Goal: Information Seeking & Learning: Learn about a topic

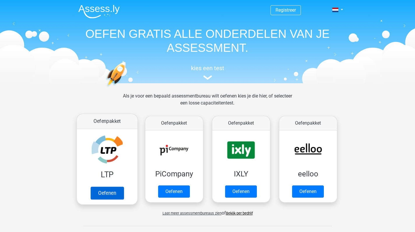
click at [105, 192] on link "Oefenen" at bounding box center [106, 193] width 33 height 13
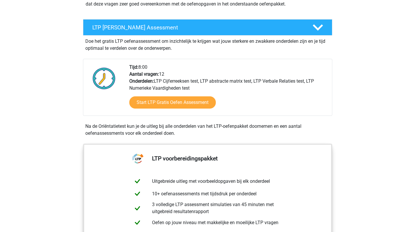
scroll to position [85, 0]
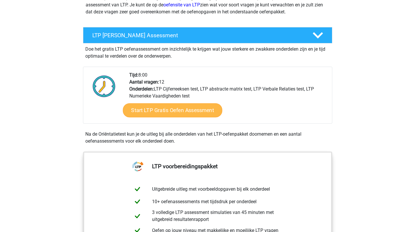
click at [179, 111] on link "Start LTP Gratis Oefen Assessment" at bounding box center [173, 110] width 100 height 14
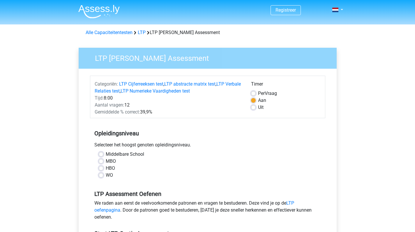
click at [106, 173] on label "WO" at bounding box center [109, 175] width 7 height 7
click at [101, 173] on input "WO" at bounding box center [101, 175] width 5 height 6
radio input "true"
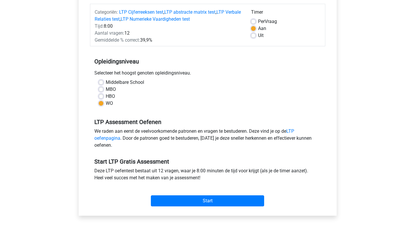
scroll to position [73, 0]
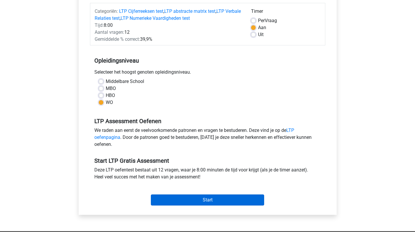
click at [199, 199] on input "Start" at bounding box center [207, 199] width 113 height 11
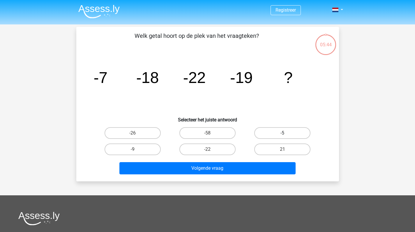
click at [281, 131] on label "-5" at bounding box center [282, 133] width 56 height 12
click at [282, 133] on input "-5" at bounding box center [284, 135] width 4 height 4
radio input "true"
click at [126, 150] on label "-9" at bounding box center [132, 149] width 56 height 12
click at [132, 150] on input "-9" at bounding box center [134, 151] width 4 height 4
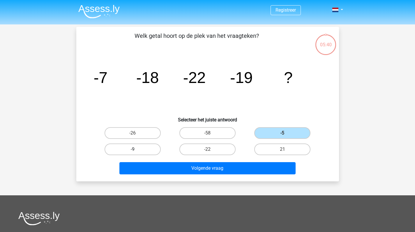
radio input "true"
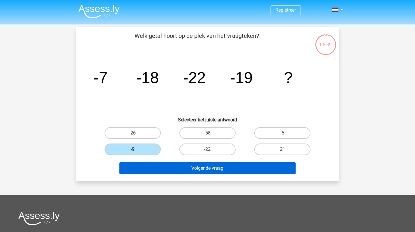
click at [193, 171] on button "Volgende vraag" at bounding box center [207, 168] width 176 height 12
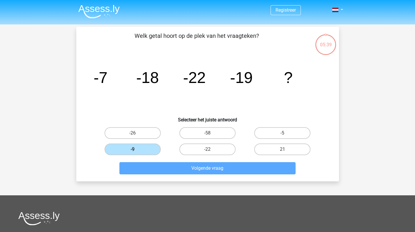
scroll to position [27, 0]
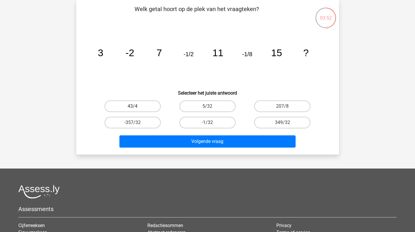
click at [137, 109] on label "43/4" at bounding box center [132, 106] width 56 height 12
click at [136, 109] on input "43/4" at bounding box center [134, 108] width 4 height 4
radio input "true"
click at [134, 106] on label "43/4" at bounding box center [132, 106] width 56 height 12
click at [134, 106] on input "43/4" at bounding box center [134, 108] width 4 height 4
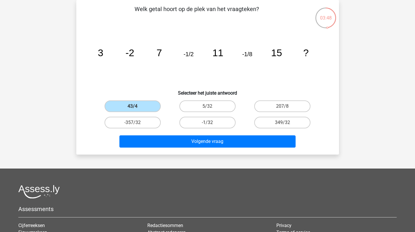
click at [209, 123] on input "-1/32" at bounding box center [209, 125] width 4 height 4
radio input "true"
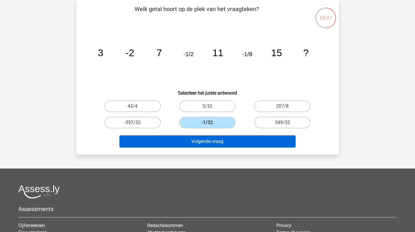
click at [213, 145] on button "Volgende vraag" at bounding box center [207, 141] width 176 height 12
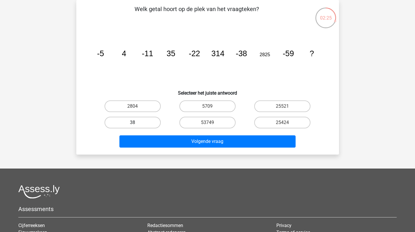
click at [128, 120] on label "38" at bounding box center [132, 123] width 56 height 12
click at [132, 123] on input "38" at bounding box center [134, 125] width 4 height 4
radio input "true"
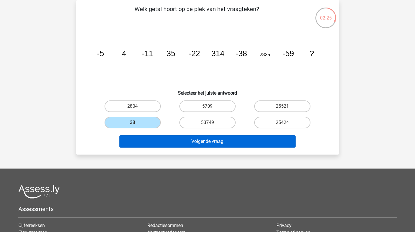
click at [190, 141] on button "Volgende vraag" at bounding box center [207, 141] width 176 height 12
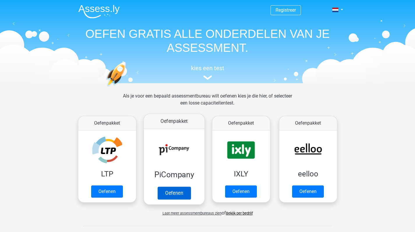
click at [176, 192] on link "Oefenen" at bounding box center [173, 193] width 33 height 13
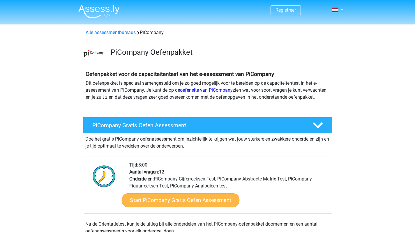
click at [178, 207] on link "Start PiCompany Gratis Oefen Assessment" at bounding box center [180, 200] width 118 height 14
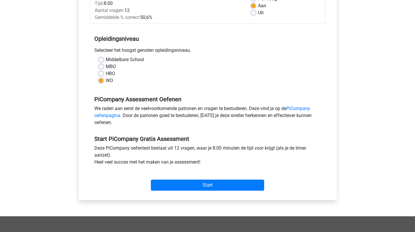
scroll to position [98, 0]
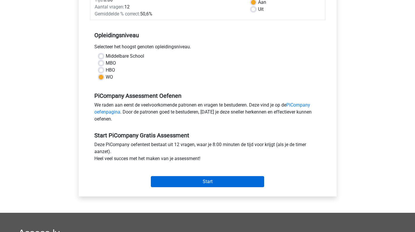
click at [200, 186] on input "Start" at bounding box center [207, 181] width 113 height 11
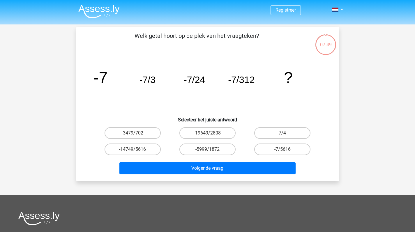
click at [136, 105] on icon "image/svg+xml -7 -7/3 -7/24 -7/312 ?" at bounding box center [207, 83] width 235 height 59
click at [294, 146] on label "-7/5616" at bounding box center [282, 149] width 56 height 12
click at [286, 149] on input "-7/5616" at bounding box center [284, 151] width 4 height 4
radio input "true"
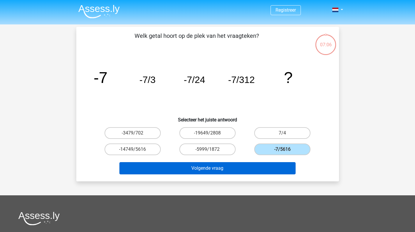
click at [233, 168] on button "Volgende vraag" at bounding box center [207, 168] width 176 height 12
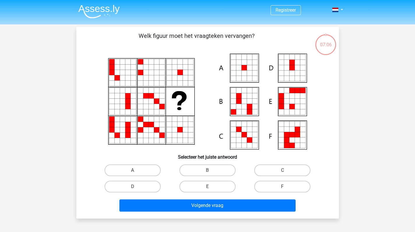
scroll to position [27, 0]
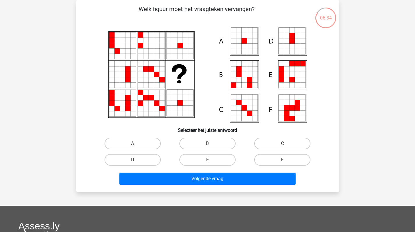
click at [249, 71] on icon at bounding box center [248, 68] width 5 height 5
click at [214, 141] on label "B" at bounding box center [207, 144] width 56 height 12
click at [211, 143] on input "B" at bounding box center [209, 145] width 4 height 4
radio input "true"
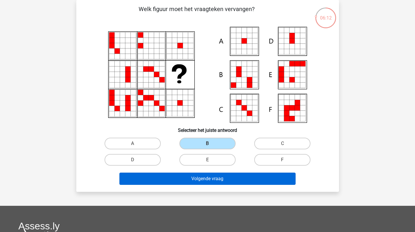
click at [196, 179] on button "Volgende vraag" at bounding box center [207, 179] width 176 height 12
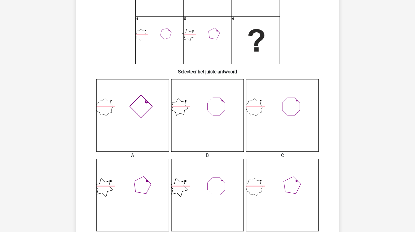
scroll to position [80, 0]
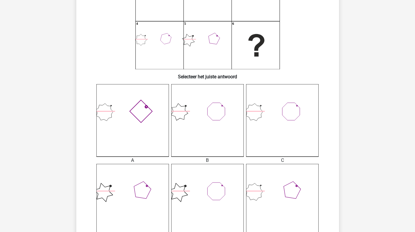
click at [156, 106] on icon at bounding box center [132, 120] width 72 height 72
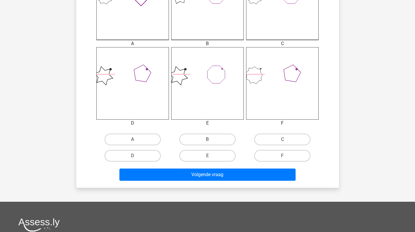
scroll to position [201, 0]
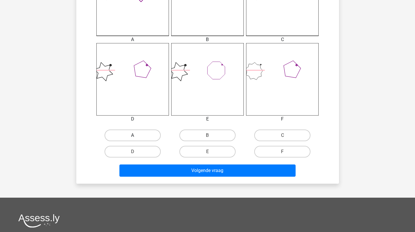
click at [132, 135] on label "A" at bounding box center [132, 135] width 56 height 12
click at [132, 135] on input "A" at bounding box center [134, 137] width 4 height 4
radio input "true"
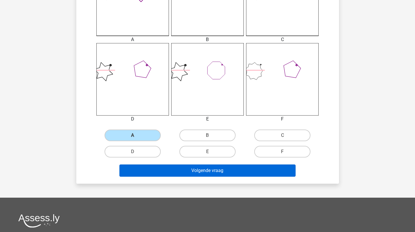
click at [191, 165] on button "Volgende vraag" at bounding box center [207, 170] width 176 height 12
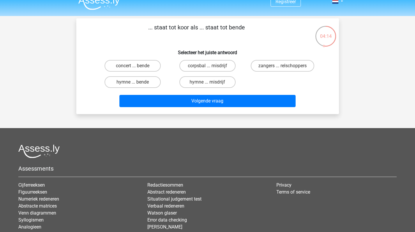
scroll to position [5, 0]
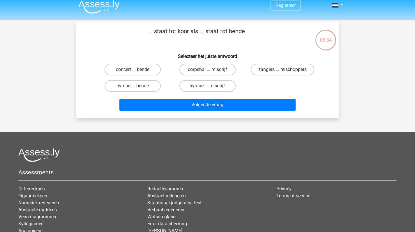
click at [269, 70] on label "zangers ... relschoppers" at bounding box center [282, 70] width 63 height 12
click at [282, 70] on input "zangers ... relschoppers" at bounding box center [284, 72] width 4 height 4
radio input "true"
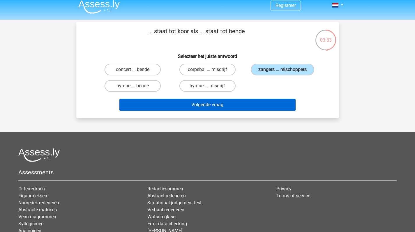
click at [218, 107] on button "Volgende vraag" at bounding box center [207, 105] width 176 height 12
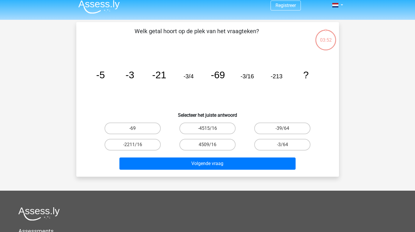
scroll to position [27, 0]
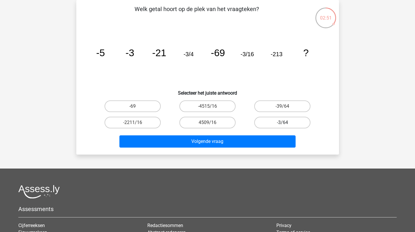
click at [283, 122] on label "-3/64" at bounding box center [282, 123] width 56 height 12
click at [283, 123] on input "-3/64" at bounding box center [284, 125] width 4 height 4
radio input "true"
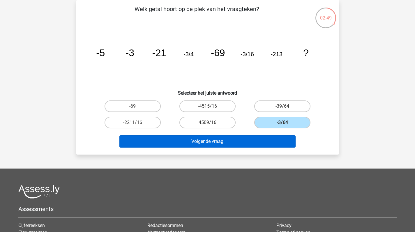
click at [219, 140] on button "Volgende vraag" at bounding box center [207, 141] width 176 height 12
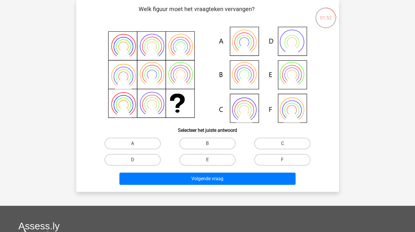
click at [289, 65] on icon at bounding box center [207, 75] width 235 height 96
click at [216, 163] on label "E" at bounding box center [207, 160] width 56 height 12
click at [211, 163] on input "E" at bounding box center [209, 162] width 4 height 4
radio input "true"
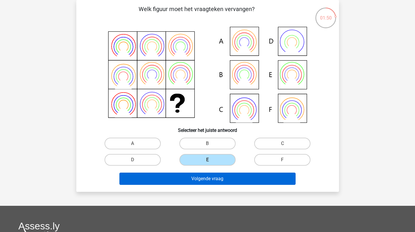
click at [213, 179] on button "Volgende vraag" at bounding box center [207, 179] width 176 height 12
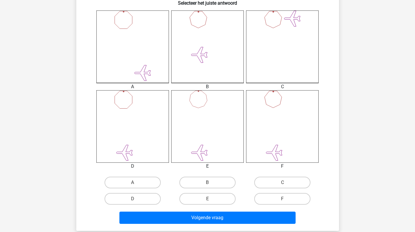
scroll to position [157, 0]
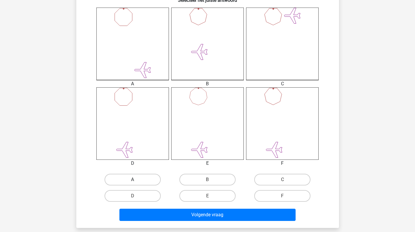
click at [146, 183] on label "A" at bounding box center [132, 180] width 56 height 12
click at [136, 183] on input "A" at bounding box center [134, 182] width 4 height 4
radio input "true"
click at [168, 208] on div "Volgende vraag" at bounding box center [208, 213] width 244 height 19
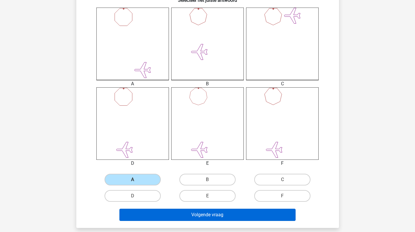
click at [169, 215] on button "Volgende vraag" at bounding box center [207, 215] width 176 height 12
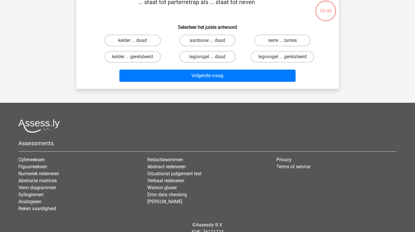
scroll to position [27, 0]
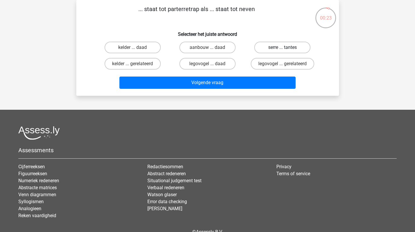
click at [280, 47] on label "serre ... tantes" at bounding box center [282, 48] width 56 height 12
click at [282, 47] on input "serre ... tantes" at bounding box center [284, 49] width 4 height 4
radio input "true"
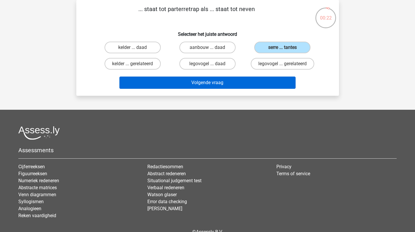
click at [228, 80] on button "Volgende vraag" at bounding box center [207, 83] width 176 height 12
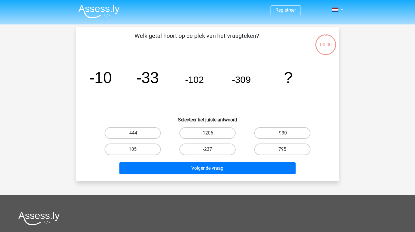
scroll to position [27, 0]
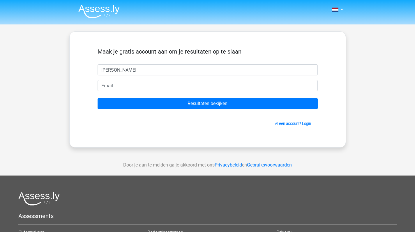
type input "[PERSON_NAME]"
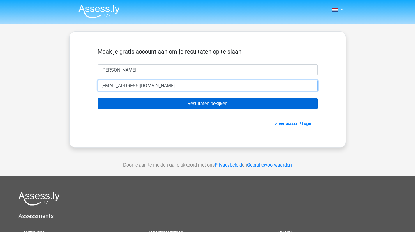
type input "[EMAIL_ADDRESS][DOMAIN_NAME]"
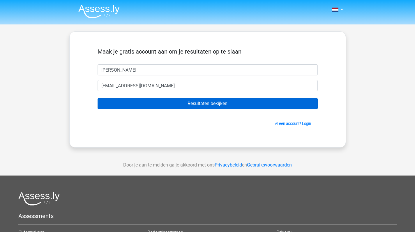
click at [206, 102] on input "Resultaten bekijken" at bounding box center [207, 103] width 220 height 11
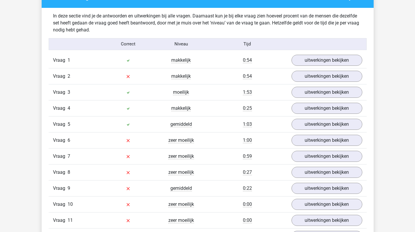
scroll to position [622, 0]
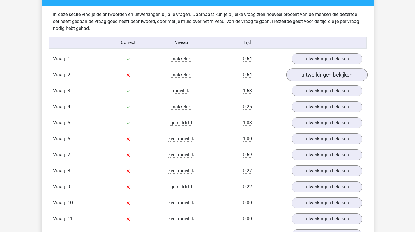
click at [303, 73] on link "uitwerkingen bekijken" at bounding box center [326, 74] width 81 height 13
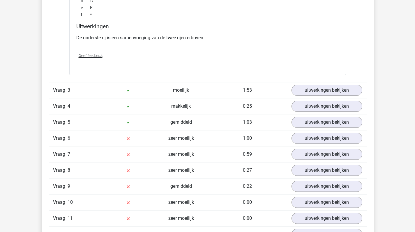
scroll to position [857, 0]
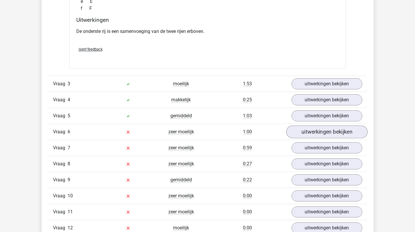
click at [312, 131] on link "uitwerkingen bekijken" at bounding box center [326, 132] width 81 height 13
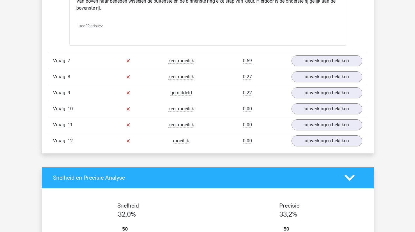
scroll to position [1176, 0]
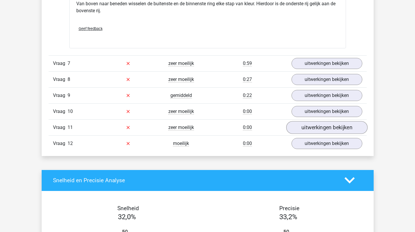
click at [331, 128] on link "uitwerkingen bekijken" at bounding box center [326, 127] width 81 height 13
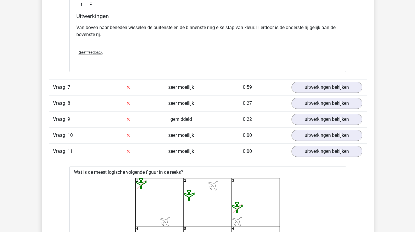
scroll to position [1158, 0]
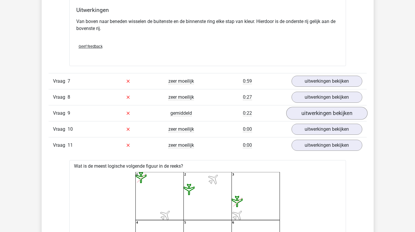
click at [321, 113] on link "uitwerkingen bekijken" at bounding box center [326, 113] width 81 height 13
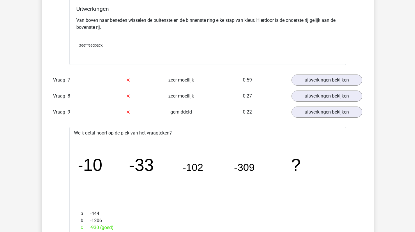
scroll to position [1152, 0]
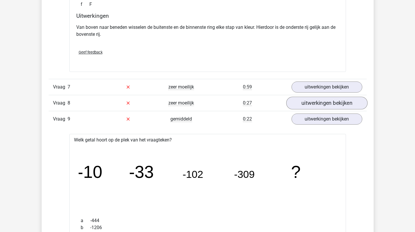
click at [315, 104] on link "uitwerkingen bekijken" at bounding box center [326, 103] width 81 height 13
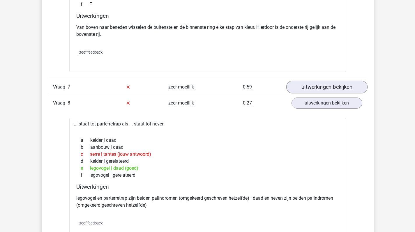
click at [326, 88] on link "uitwerkingen bekijken" at bounding box center [326, 87] width 81 height 13
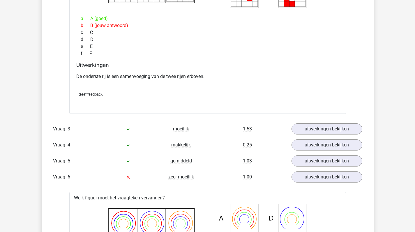
scroll to position [816, 0]
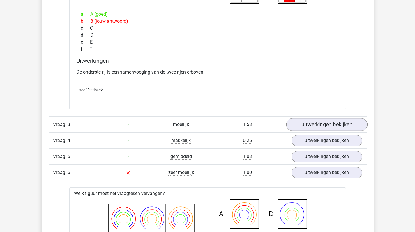
click at [317, 127] on link "uitwerkingen bekijken" at bounding box center [326, 124] width 81 height 13
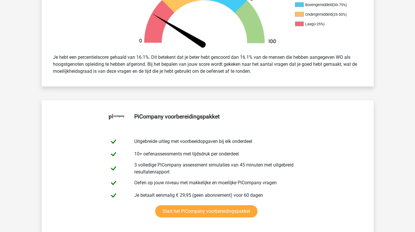
scroll to position [0, 0]
